Goal: Check status: Check status

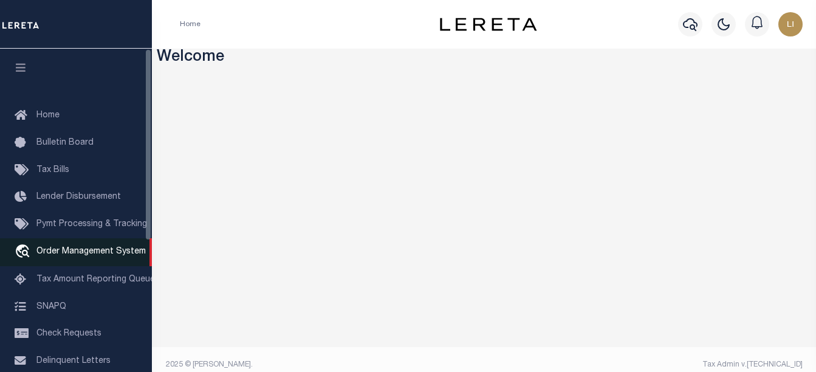
click at [87, 247] on link "travel_explore Order Management System" at bounding box center [76, 252] width 152 height 28
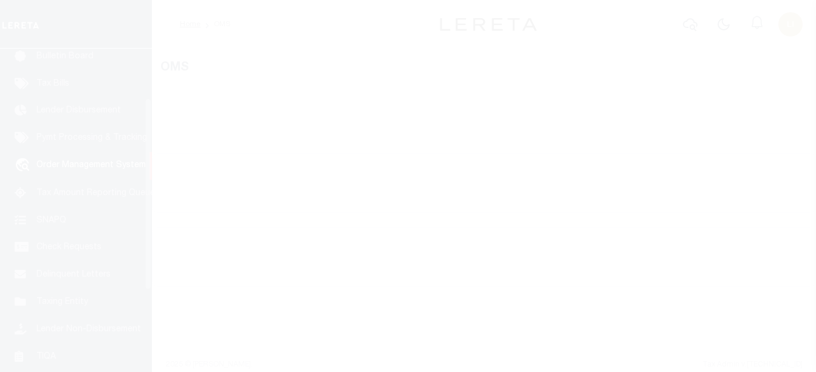
scroll to position [89, 0]
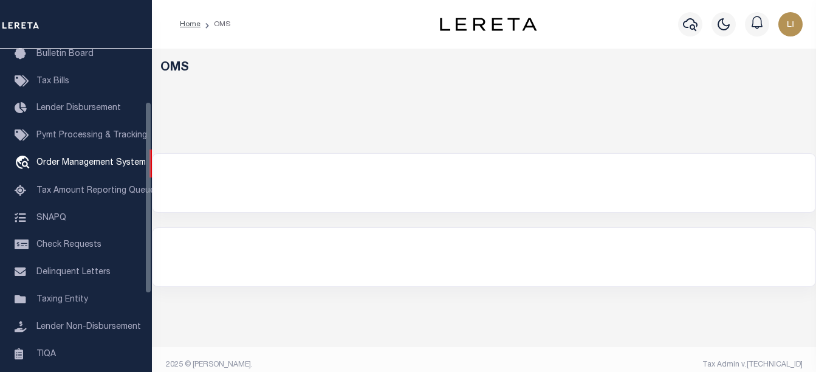
select select "200"
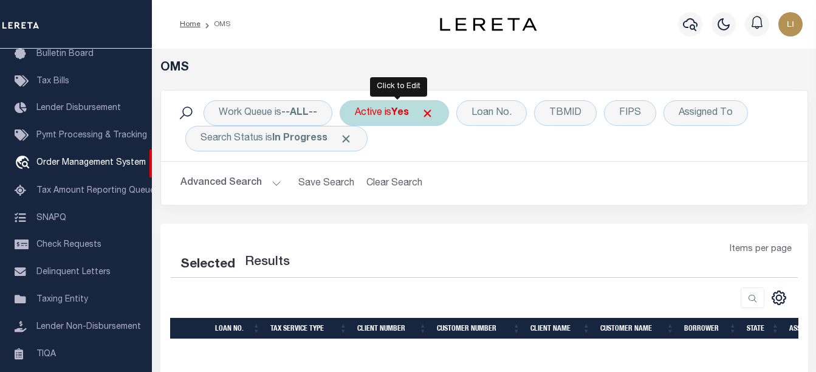
click at [375, 108] on div "Active is Yes" at bounding box center [394, 113] width 109 height 26
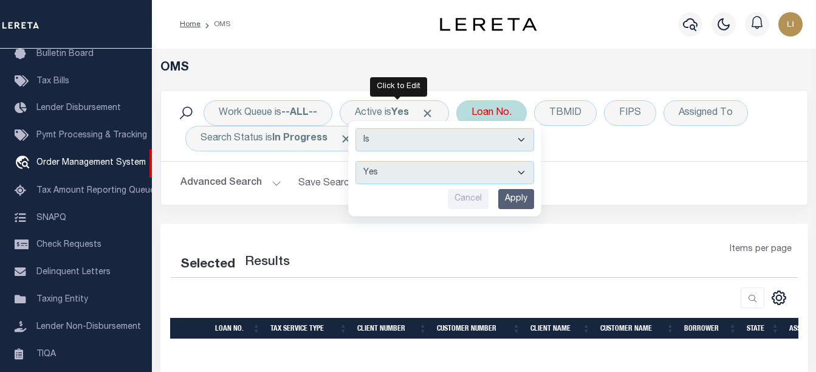
click at [469, 110] on div "Loan No." at bounding box center [491, 113] width 70 height 26
select select "200"
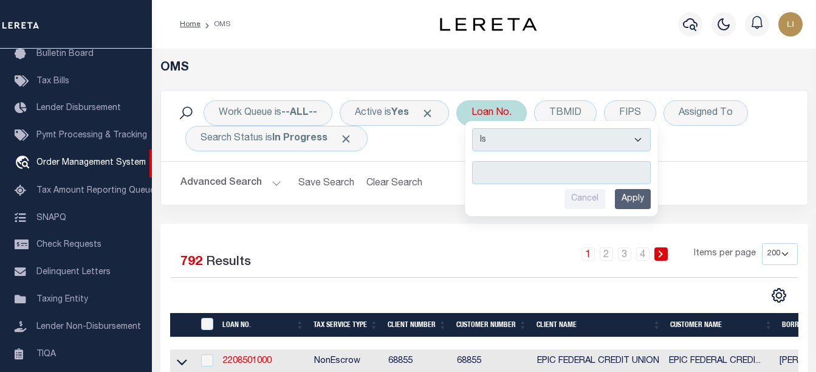
type input "ERR-XY-0015"
click at [638, 204] on input "Apply" at bounding box center [633, 199] width 36 height 20
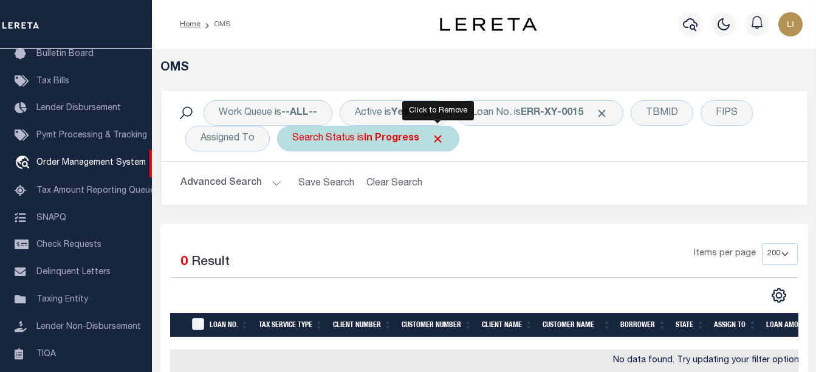
click at [443, 132] on div "Search Status is In Progress" at bounding box center [368, 139] width 182 height 26
select select "IP"
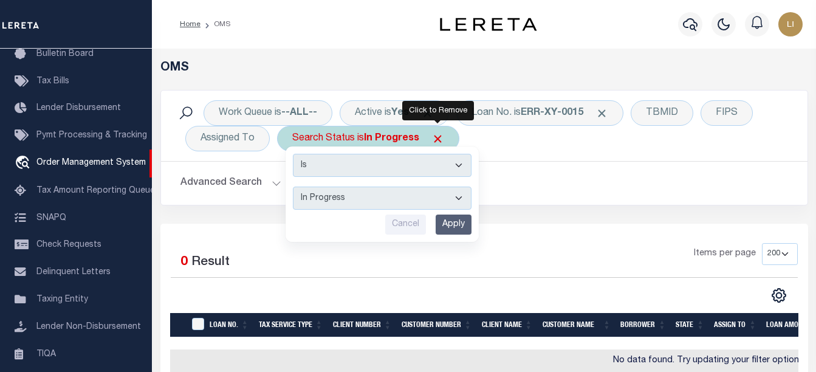
click at [437, 134] on span "Click to Remove" at bounding box center [437, 138] width 13 height 13
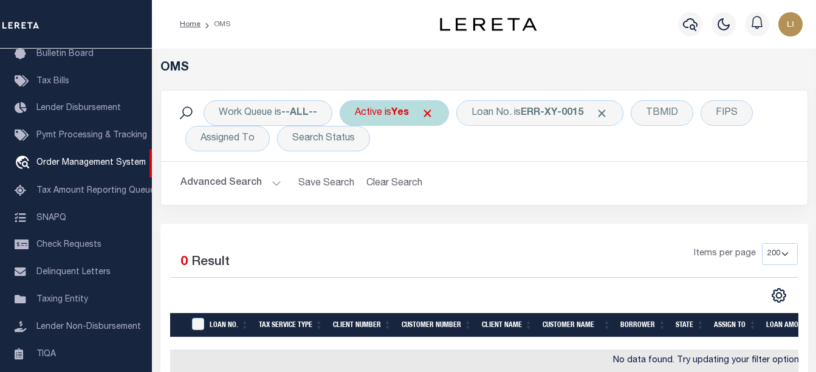
click at [432, 115] on span "Click to Remove" at bounding box center [427, 113] width 13 height 13
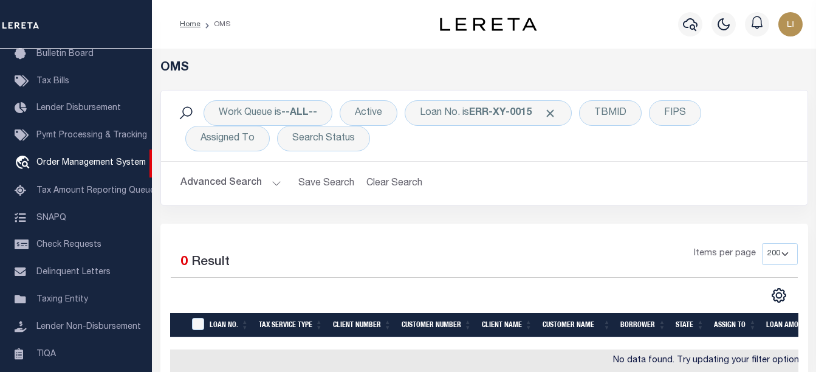
scroll to position [61, 0]
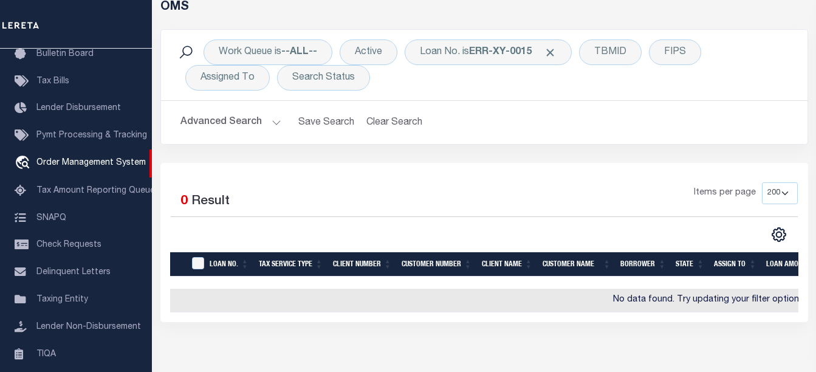
click at [262, 119] on button "Advanced Search" at bounding box center [230, 123] width 101 height 24
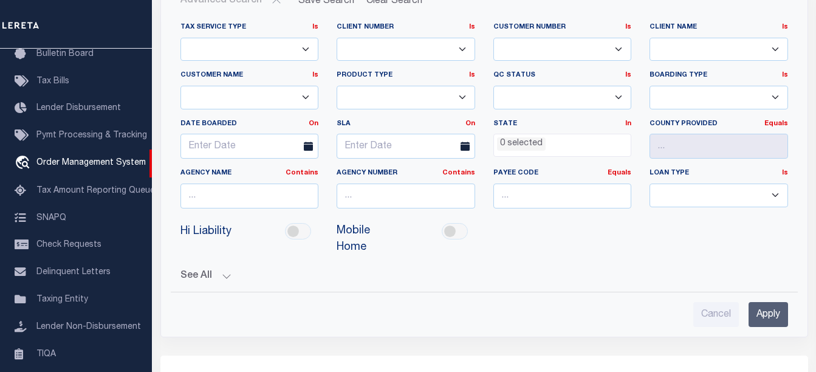
scroll to position [243, 0]
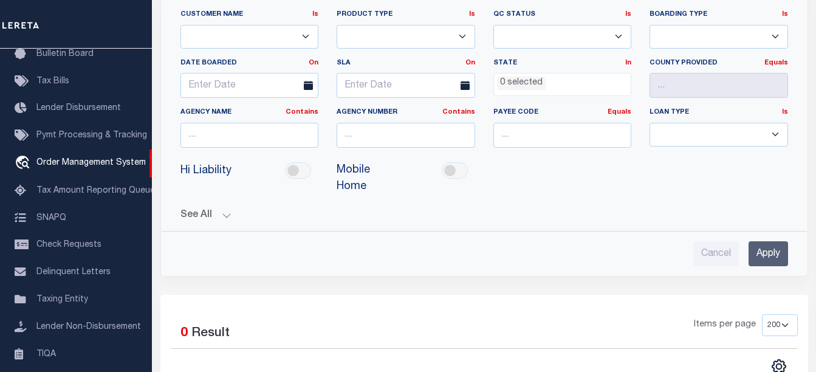
click at [761, 255] on input "Apply" at bounding box center [767, 253] width 39 height 25
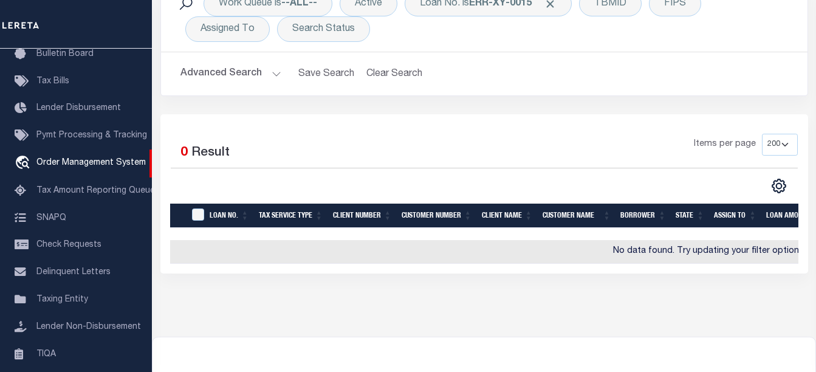
scroll to position [49, 0]
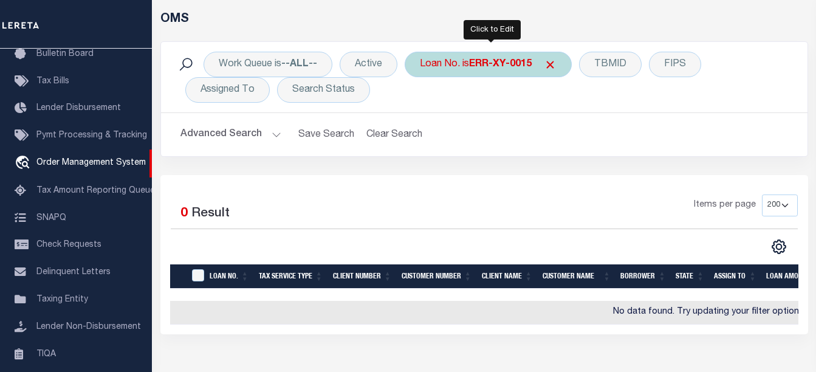
click at [448, 67] on div "Loan No. is ERR-XY-0015" at bounding box center [488, 65] width 167 height 26
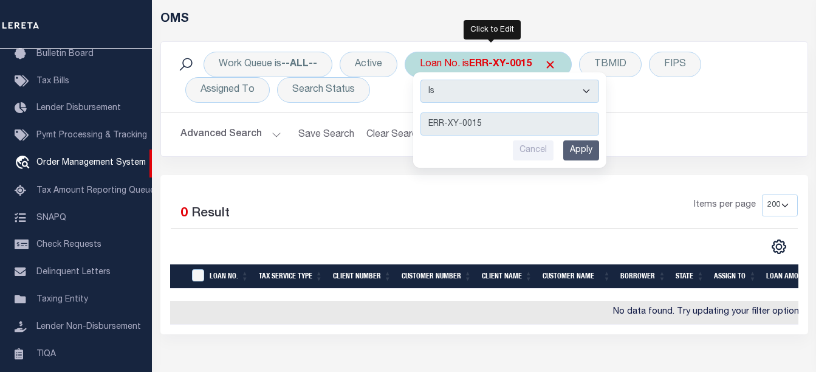
click at [459, 92] on select "Is Contains" at bounding box center [509, 91] width 179 height 23
select select "c"
click at [422, 80] on select "Is Contains" at bounding box center [509, 91] width 179 height 23
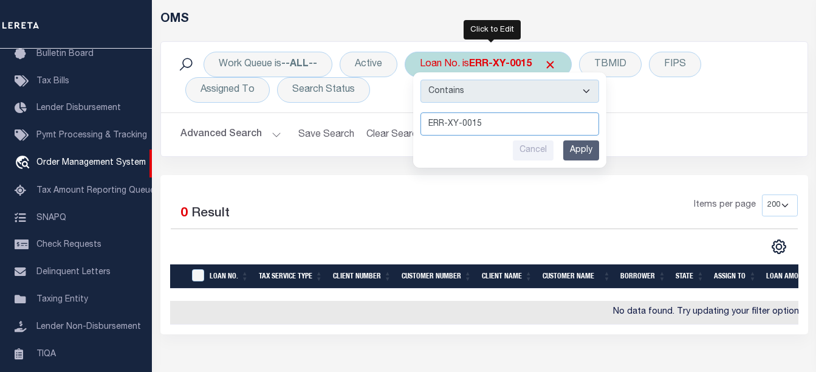
click at [492, 125] on input "ERR-XY-0015" at bounding box center [509, 123] width 179 height 23
type input "ERR-XY-"
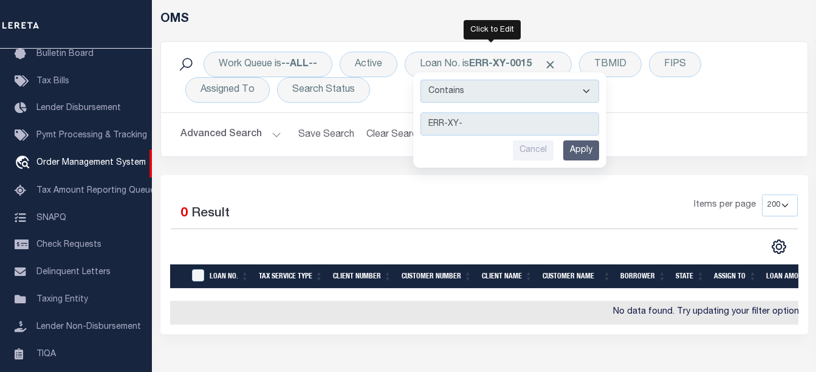
click at [569, 148] on input "Apply" at bounding box center [581, 150] width 36 height 20
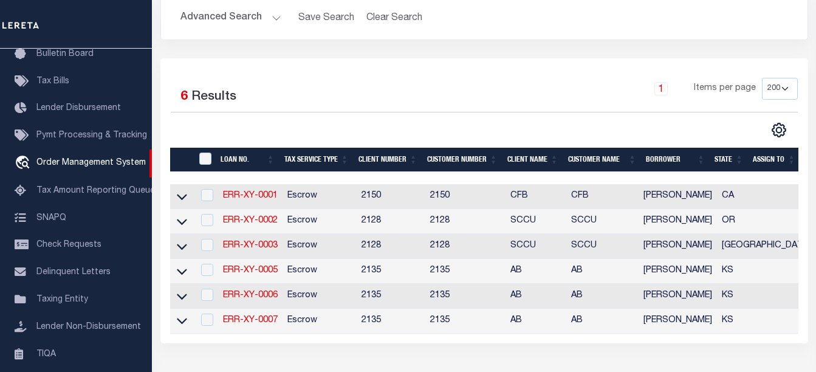
scroll to position [104, 0]
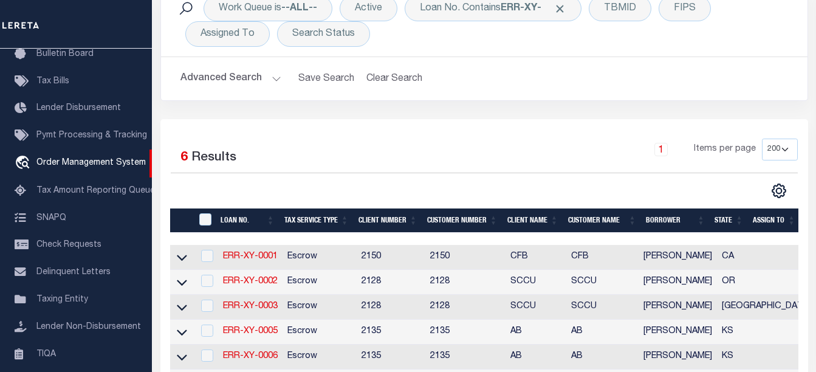
click at [274, 79] on button "Advanced Search" at bounding box center [230, 79] width 101 height 24
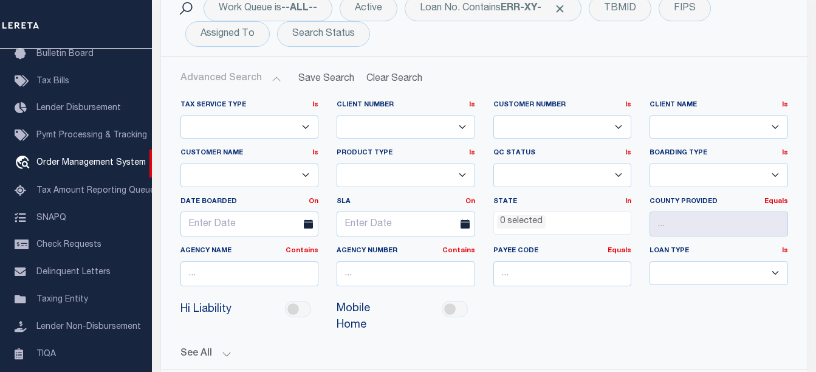
click at [374, 128] on select "1011 1012 1013 1014 101814 101862 1019 1042 1049 1052 1053 1055 1058 1061 1063 …" at bounding box center [406, 127] width 138 height 24
select select "1095"
click at [337, 115] on select "1011 1012 1013 1014 101814 101862 1019 1042 1049 1052 1053 1055 1058 1061 1063 …" at bounding box center [406, 127] width 138 height 24
click at [543, 322] on div "Hi Liability Mobile Home" at bounding box center [484, 317] width 626 height 43
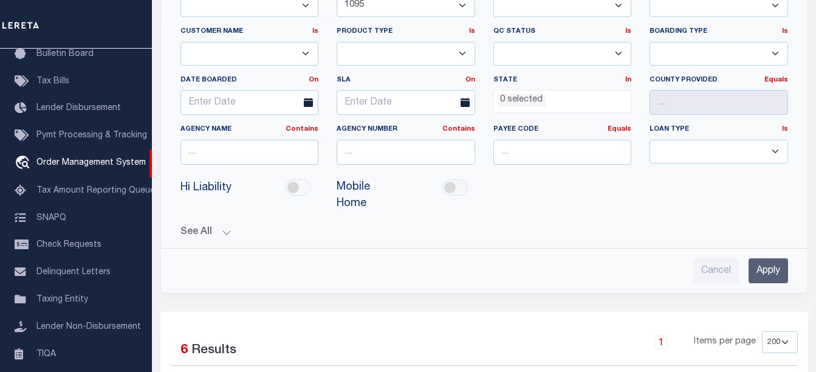
click at [757, 262] on input "Apply" at bounding box center [767, 270] width 39 height 25
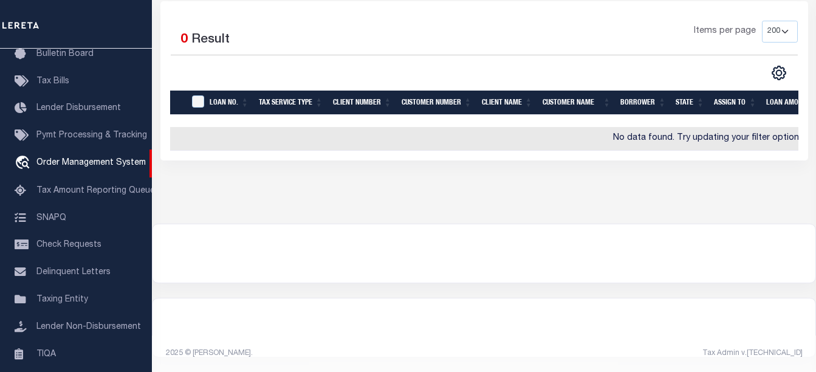
scroll to position [0, 0]
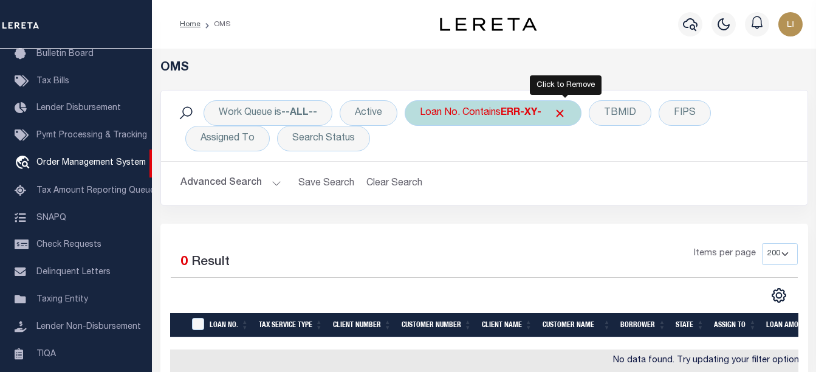
click at [563, 115] on span "Click to Remove" at bounding box center [559, 113] width 13 height 13
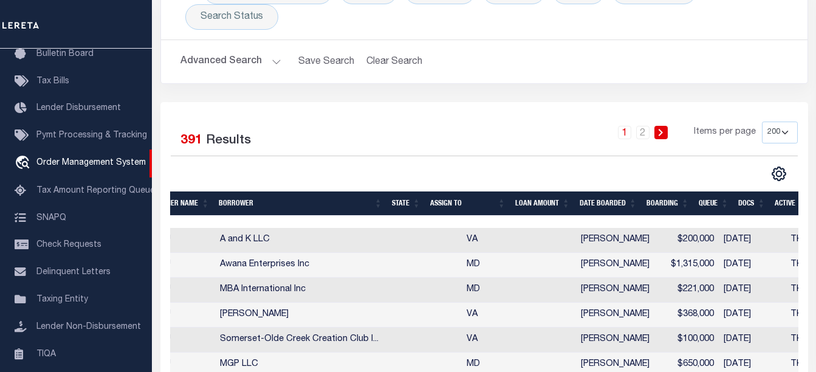
click at [596, 209] on th "DATE BOARDED" at bounding box center [608, 203] width 67 height 25
click at [609, 205] on th "DATE BOARDED" at bounding box center [608, 203] width 67 height 25
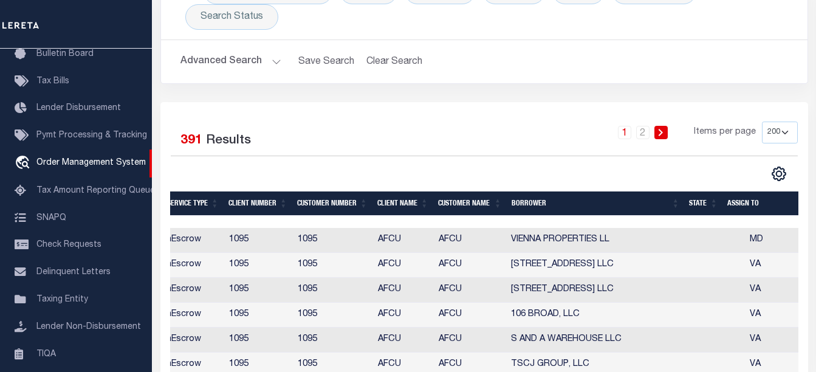
scroll to position [0, 137]
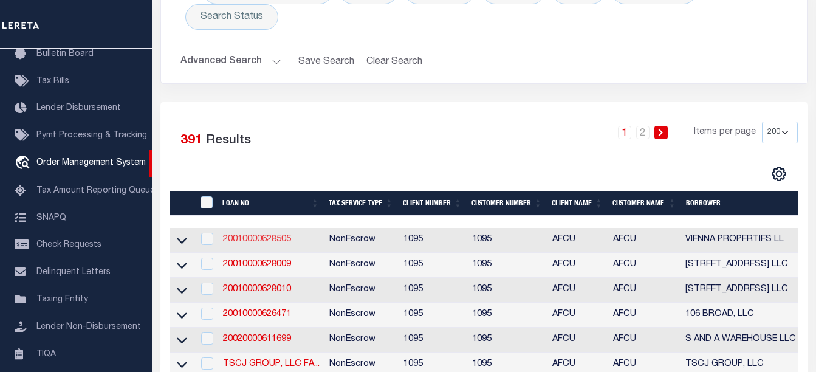
click at [270, 239] on link "20010000628505" at bounding box center [257, 239] width 68 height 9
type input "20010000628505"
type input "VIENNA PROPERTIES LL"
select select
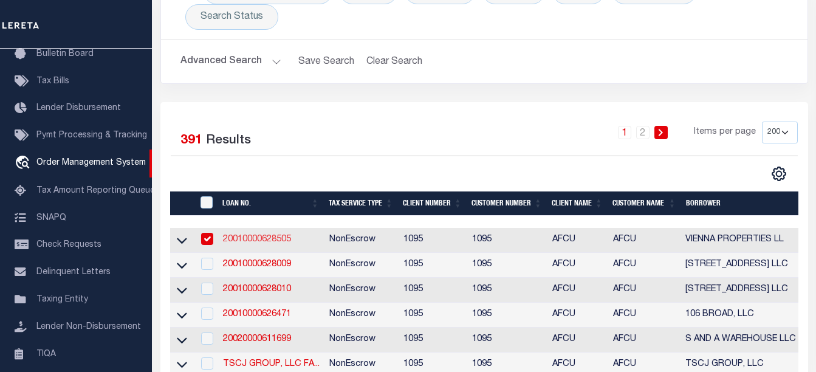
type input "06/12/2025"
select select "20"
select select "NonEscrow"
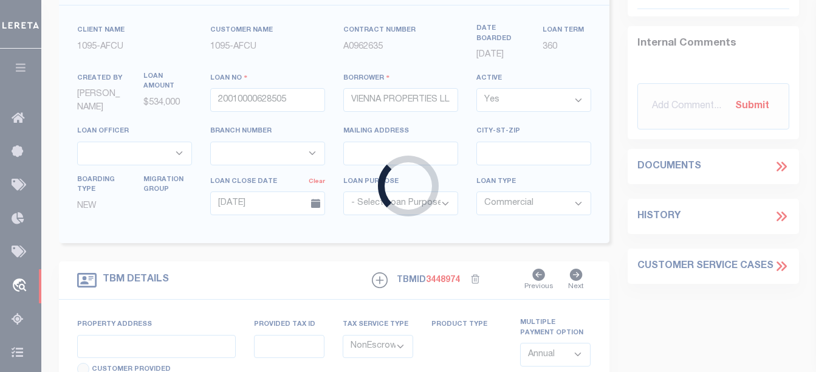
type input "10246 P"
select select
type input "UPPER MARLBORO MD 20774"
type textarea "TAX ID Update last comment: 03-3036571"
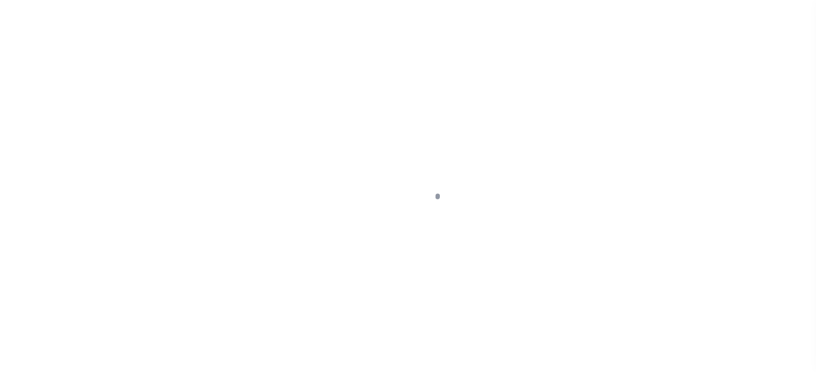
select select "10"
select select "Escrow"
select select "2"
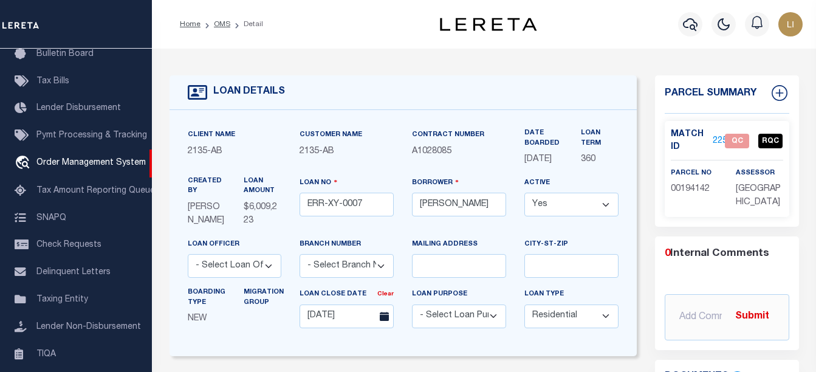
scroll to position [121, 0]
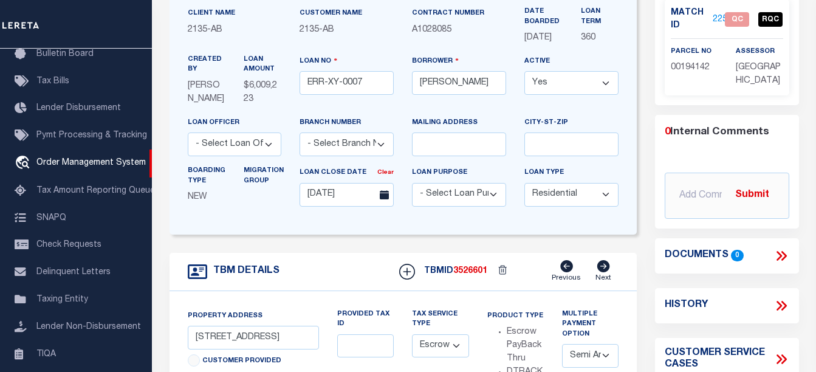
click at [781, 257] on icon at bounding box center [781, 256] width 16 height 16
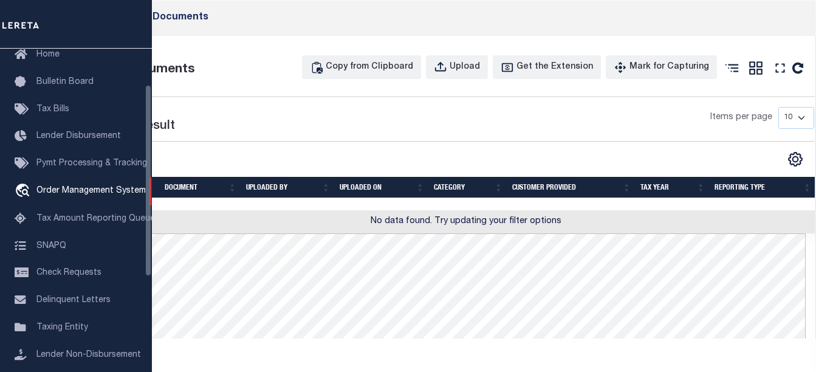
scroll to position [0, 0]
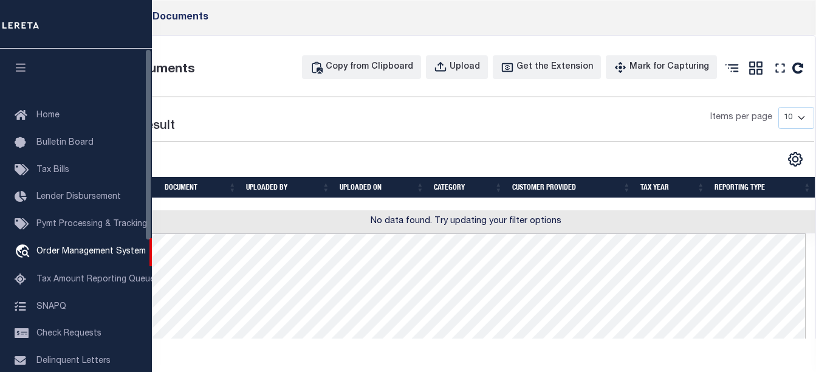
click at [16, 67] on icon "button" at bounding box center [21, 67] width 14 height 11
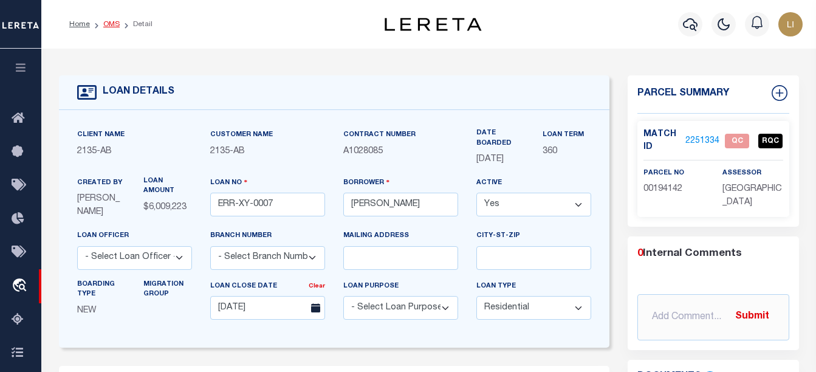
click at [108, 24] on link "OMS" at bounding box center [111, 24] width 16 height 7
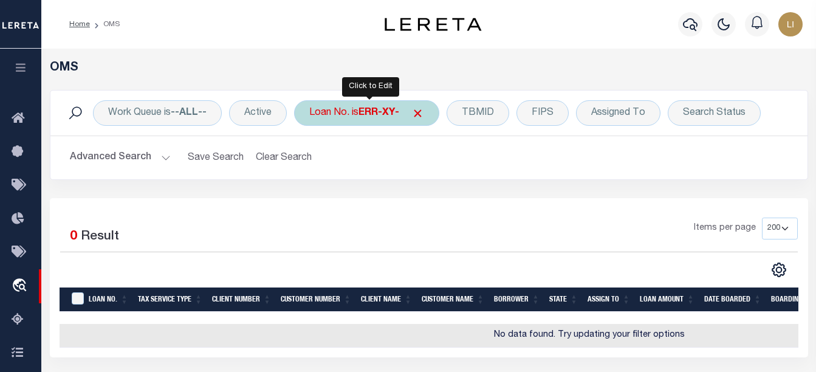
click at [315, 123] on div "Loan No. is ERR-XY-" at bounding box center [366, 113] width 145 height 26
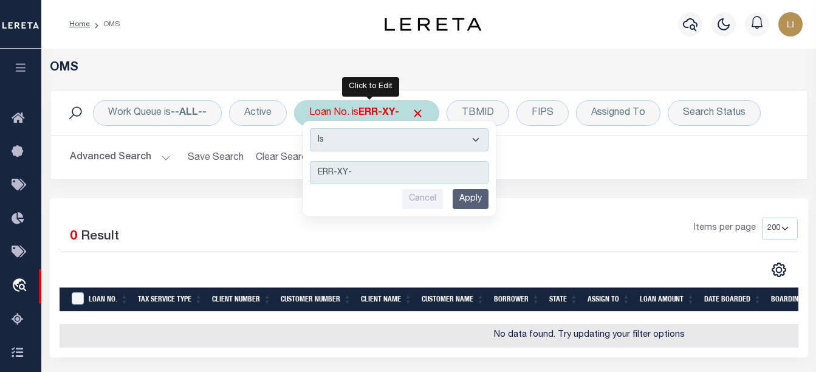
click at [319, 137] on select "Is Contains" at bounding box center [399, 139] width 179 height 23
select select "c"
click at [311, 128] on select "Is Contains" at bounding box center [399, 139] width 179 height 23
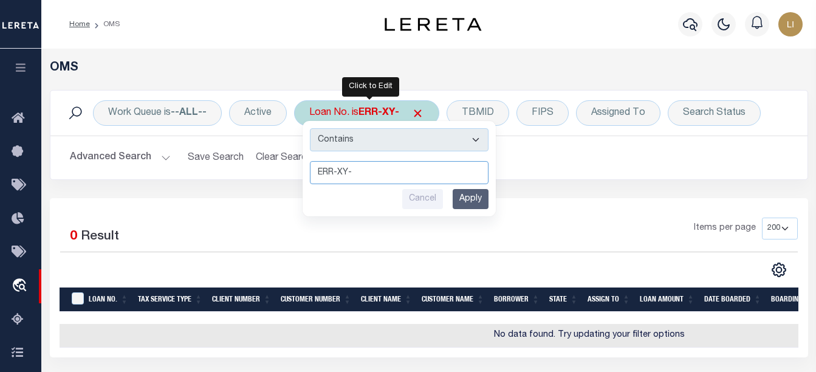
click at [329, 173] on input "ERR-XY-" at bounding box center [399, 172] width 179 height 23
type input "l"
type input "llew"
click at [454, 196] on div "Cancel Apply" at bounding box center [399, 199] width 179 height 20
click at [459, 199] on input "Apply" at bounding box center [471, 199] width 36 height 20
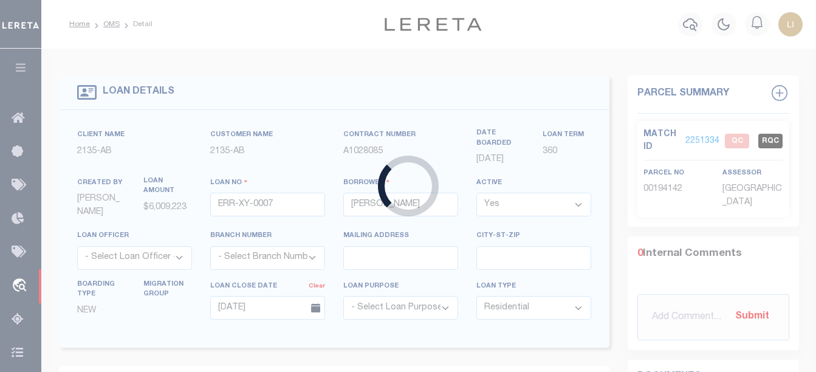
type input "LLEW-T0007"
type input "MICHAEL SCOTT"
type input "136 E RAILROAD AVE"
type input "INDEPENDENCE LA 70443-2708"
type input "06/28/2025"
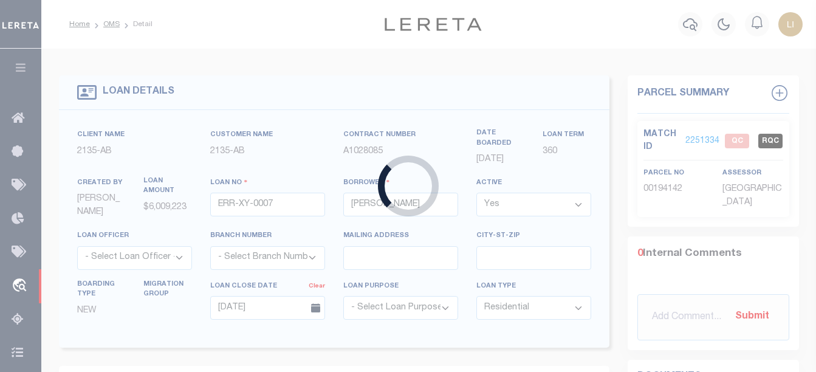
select select "20"
type input "136 E RAILROAD AVE"
select select
type input "INDEPENDENCE LA 70443-2708"
type input "LA"
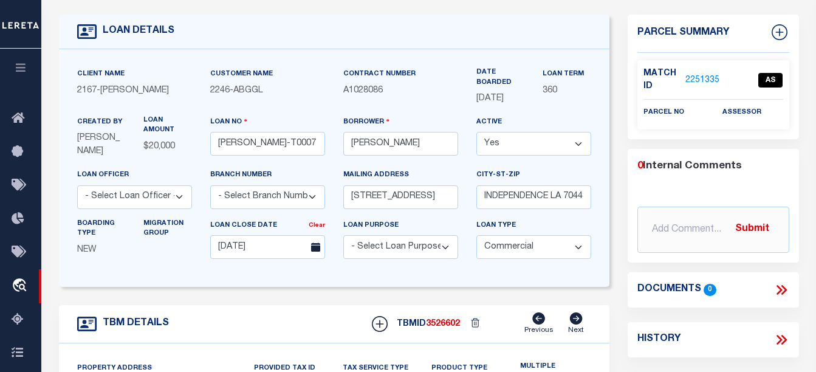
scroll to position [121, 0]
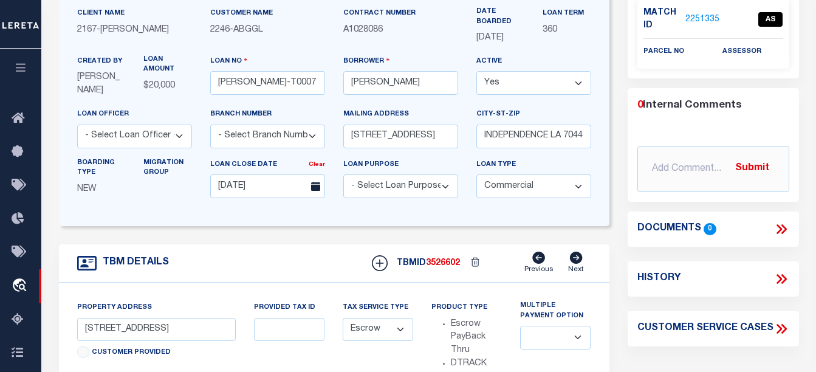
click at [785, 229] on icon at bounding box center [783, 229] width 5 height 10
